Goal: Information Seeking & Learning: Learn about a topic

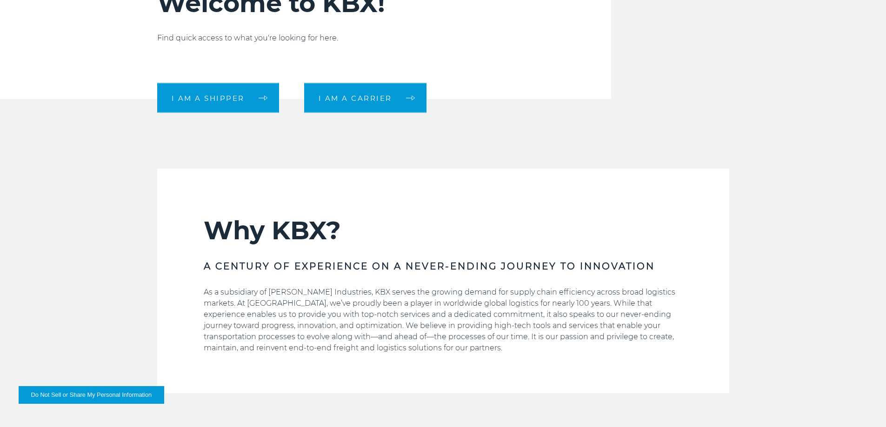
scroll to position [372, 0]
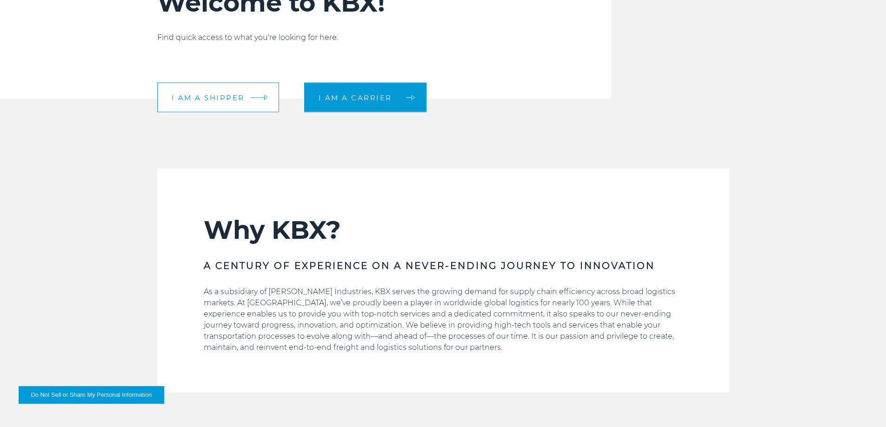
click at [262, 99] on link "I am a shipper" at bounding box center [218, 98] width 122 height 30
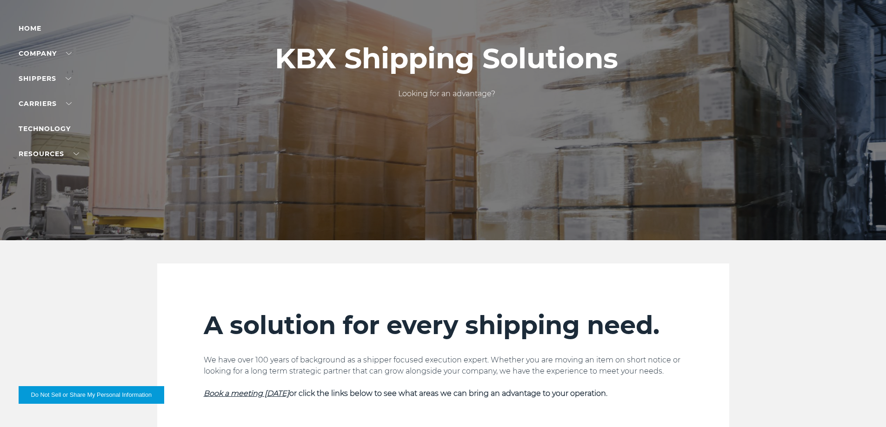
scroll to position [62, 0]
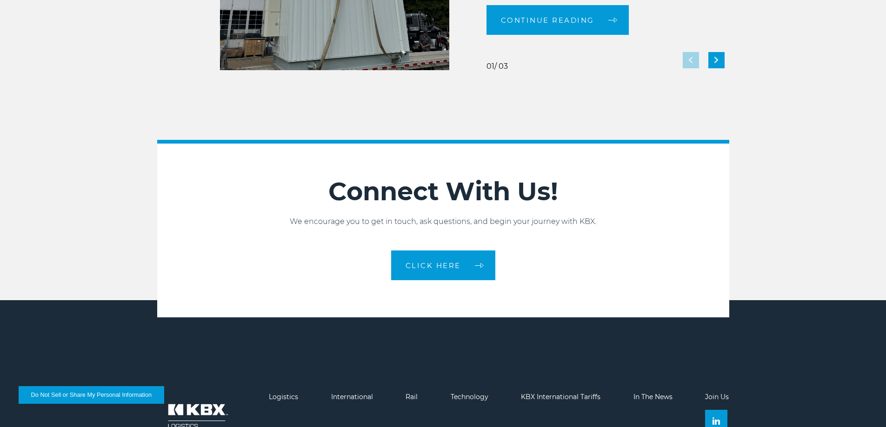
scroll to position [2013, 0]
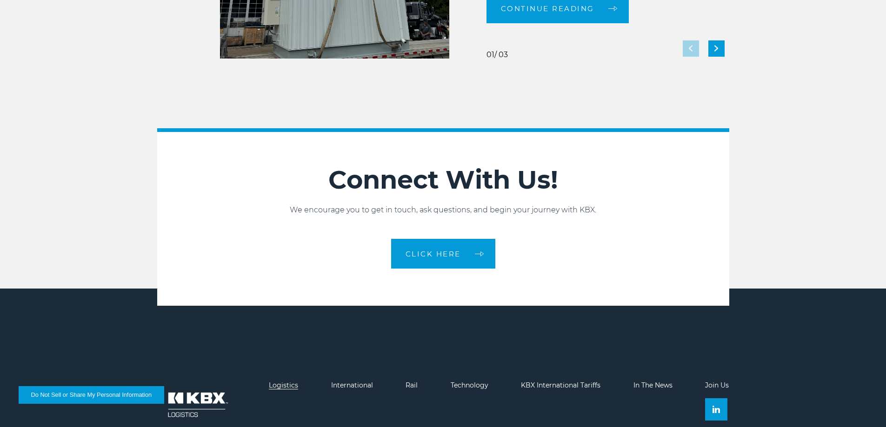
click at [279, 384] on link "Logistics" at bounding box center [283, 385] width 29 height 8
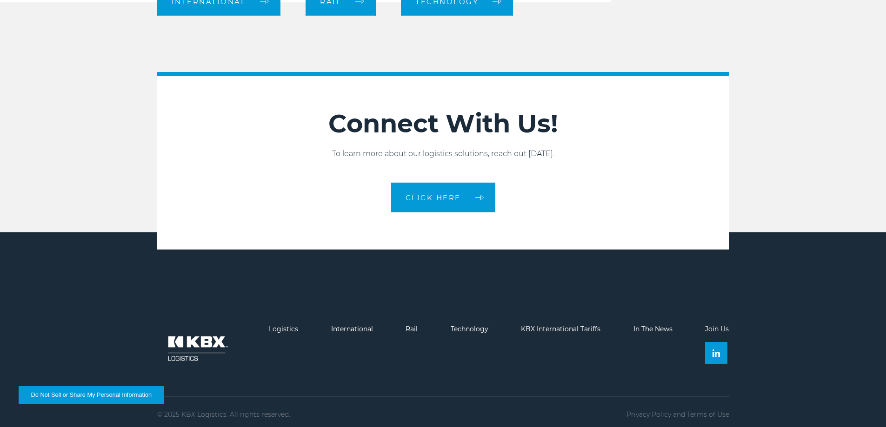
scroll to position [1069, 0]
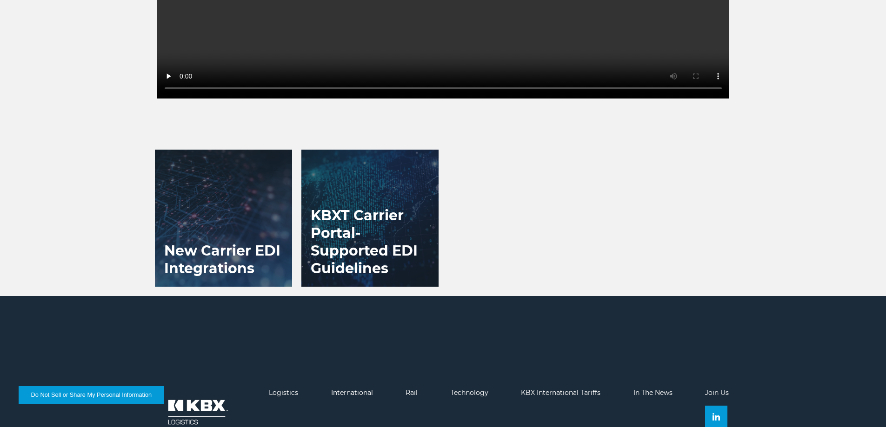
scroll to position [1016, 0]
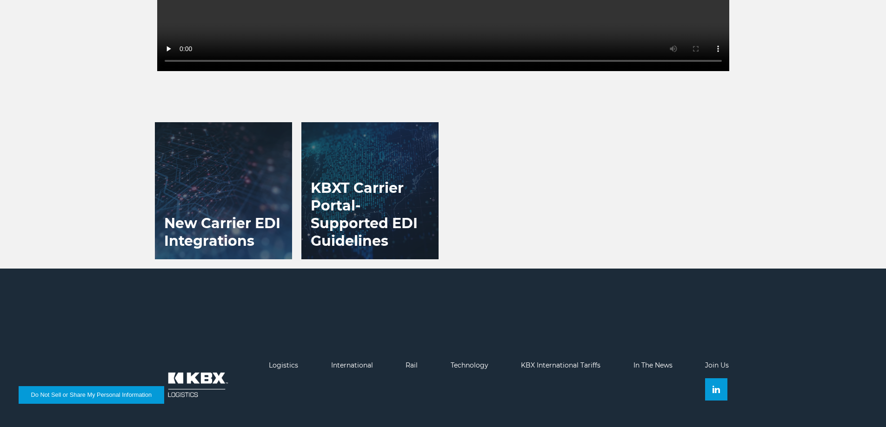
click at [577, 269] on div "New Carrier EDI Integrations KBXT Carrier Portal- Supported EDI Guidelines" at bounding box center [443, 195] width 586 height 146
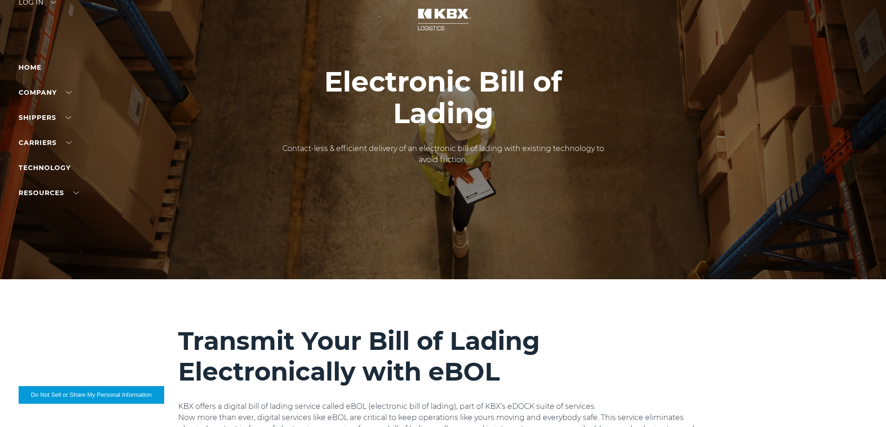
scroll to position [0, 0]
